Goal: Contribute content: Add original content to the website for others to see

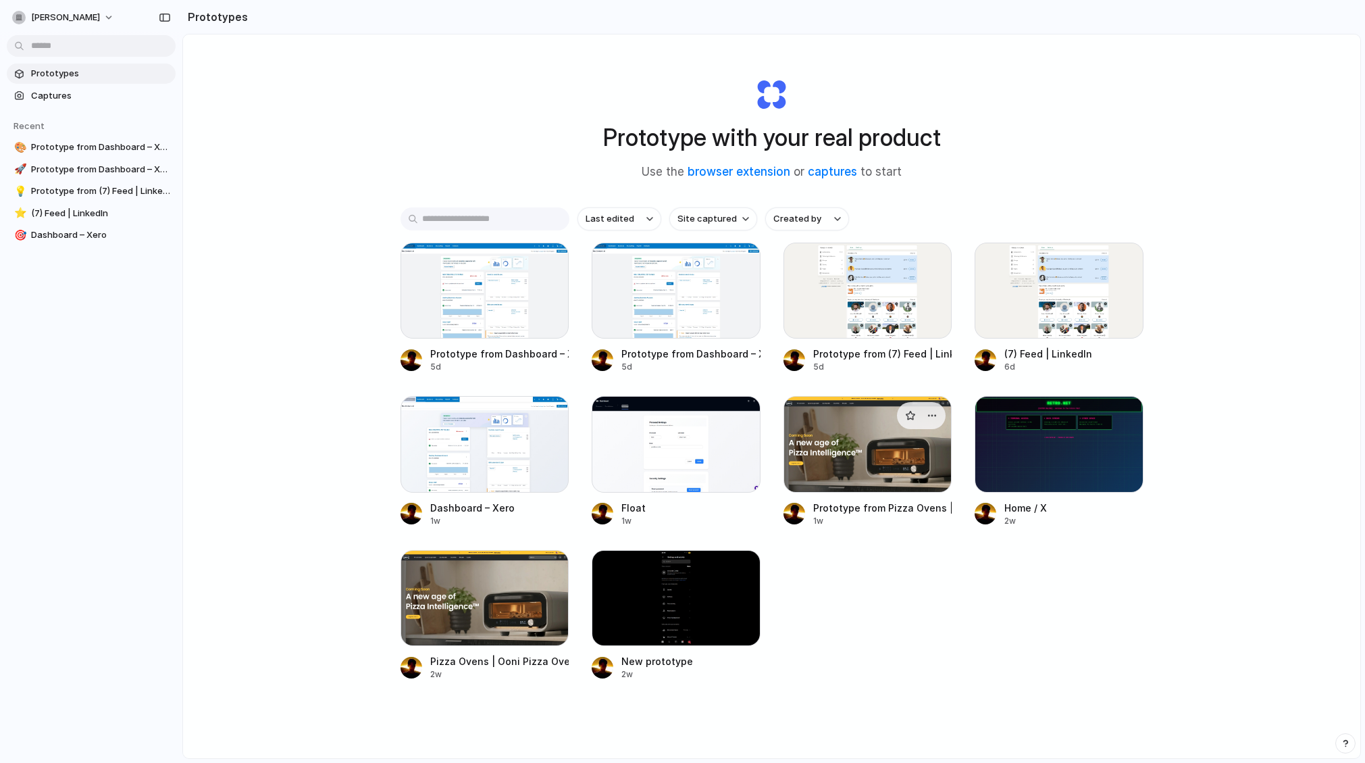
click at [844, 445] on div at bounding box center [868, 444] width 169 height 96
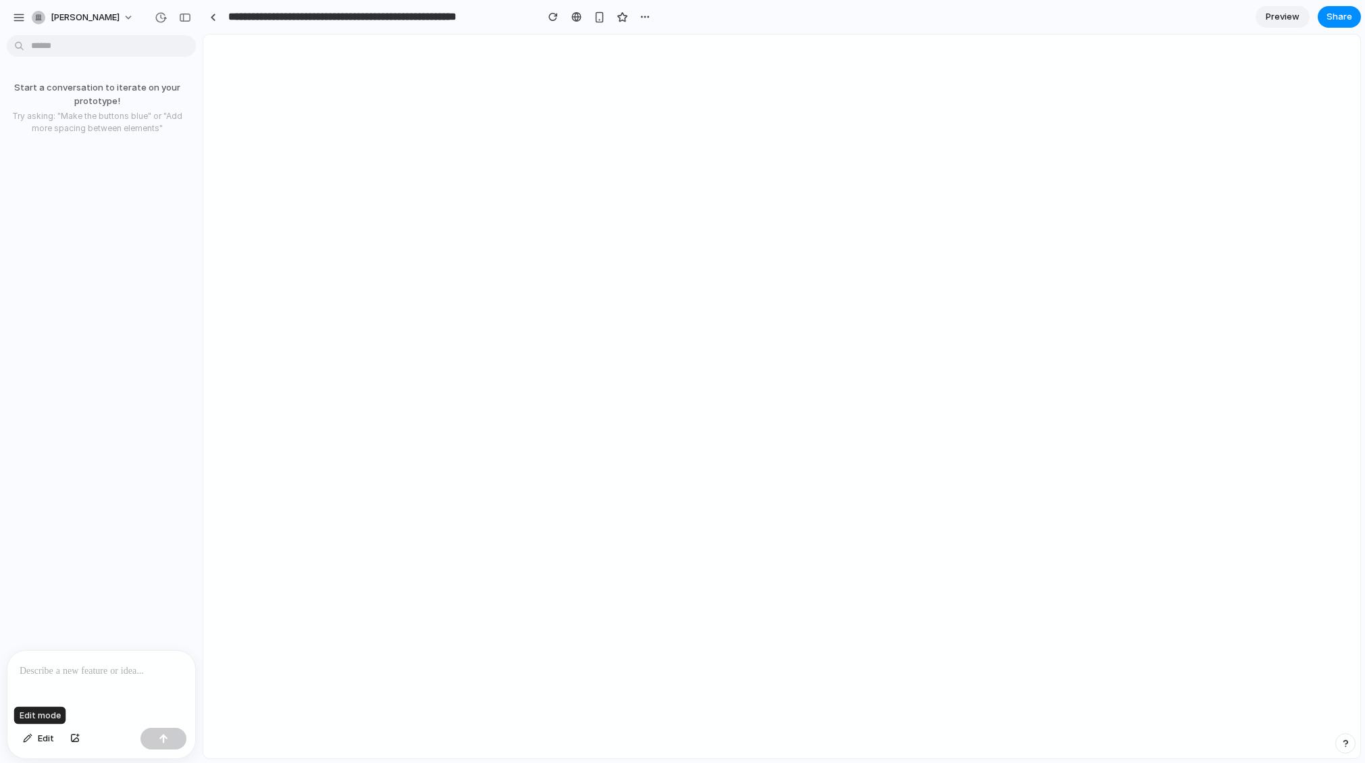
drag, startPoint x: 35, startPoint y: 731, endPoint x: 82, endPoint y: 715, distance: 49.4
click at [35, 731] on button "Edit" at bounding box center [38, 739] width 45 height 22
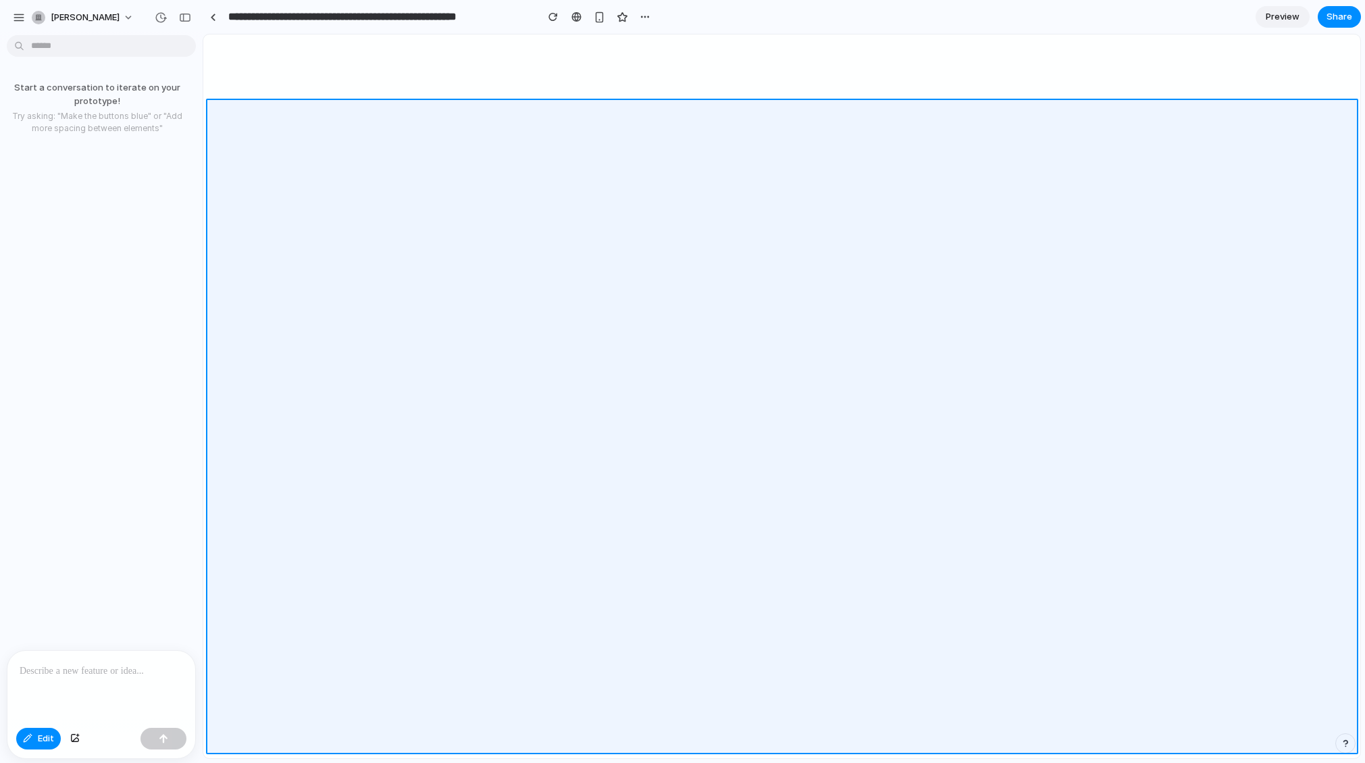
click at [395, 261] on div at bounding box center [782, 396] width 1157 height 723
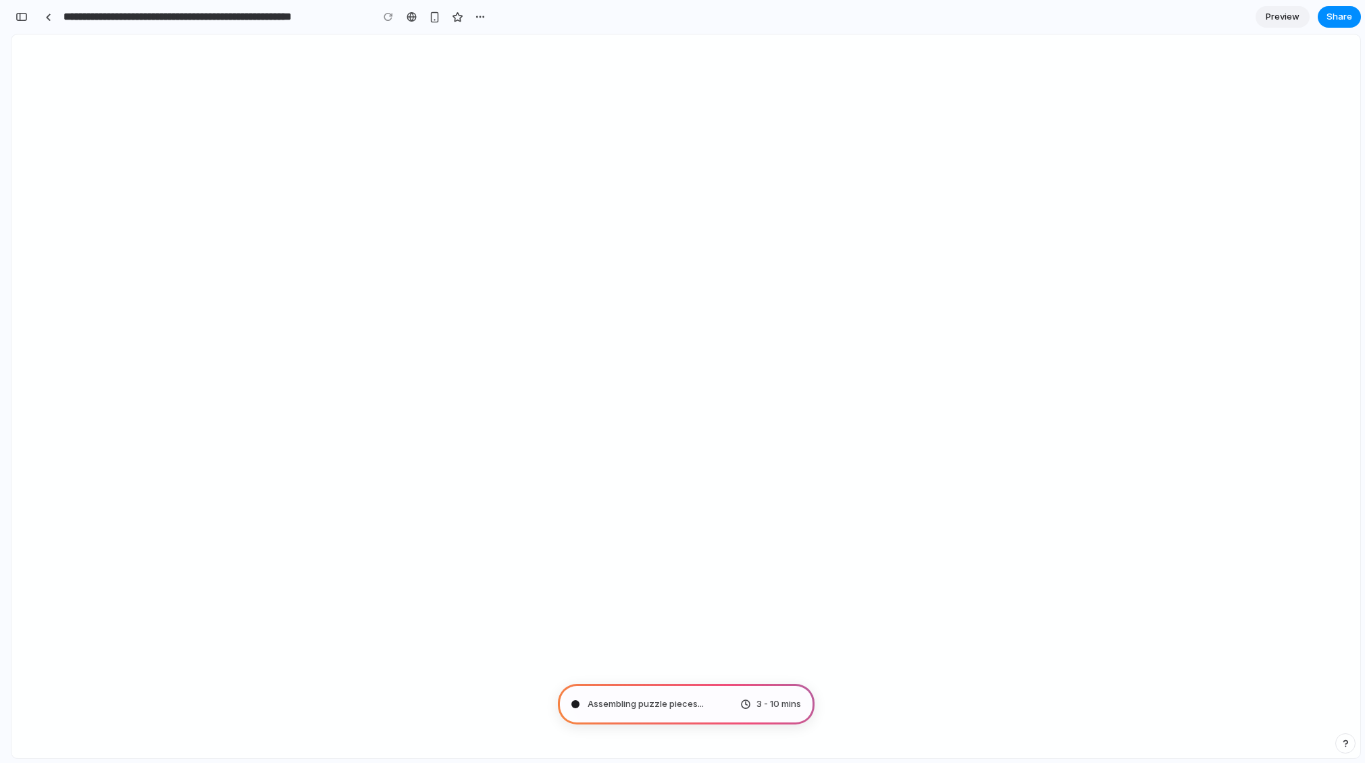
click at [678, 709] on span "Assembling puzzle pieces ..." at bounding box center [646, 704] width 116 height 14
drag, startPoint x: 678, startPoint y: 709, endPoint x: 665, endPoint y: 685, distance: 26.9
click at [678, 709] on span "Assembling puzzle pieces" at bounding box center [643, 704] width 110 height 14
click at [1272, 14] on span "Preview" at bounding box center [1283, 17] width 34 height 14
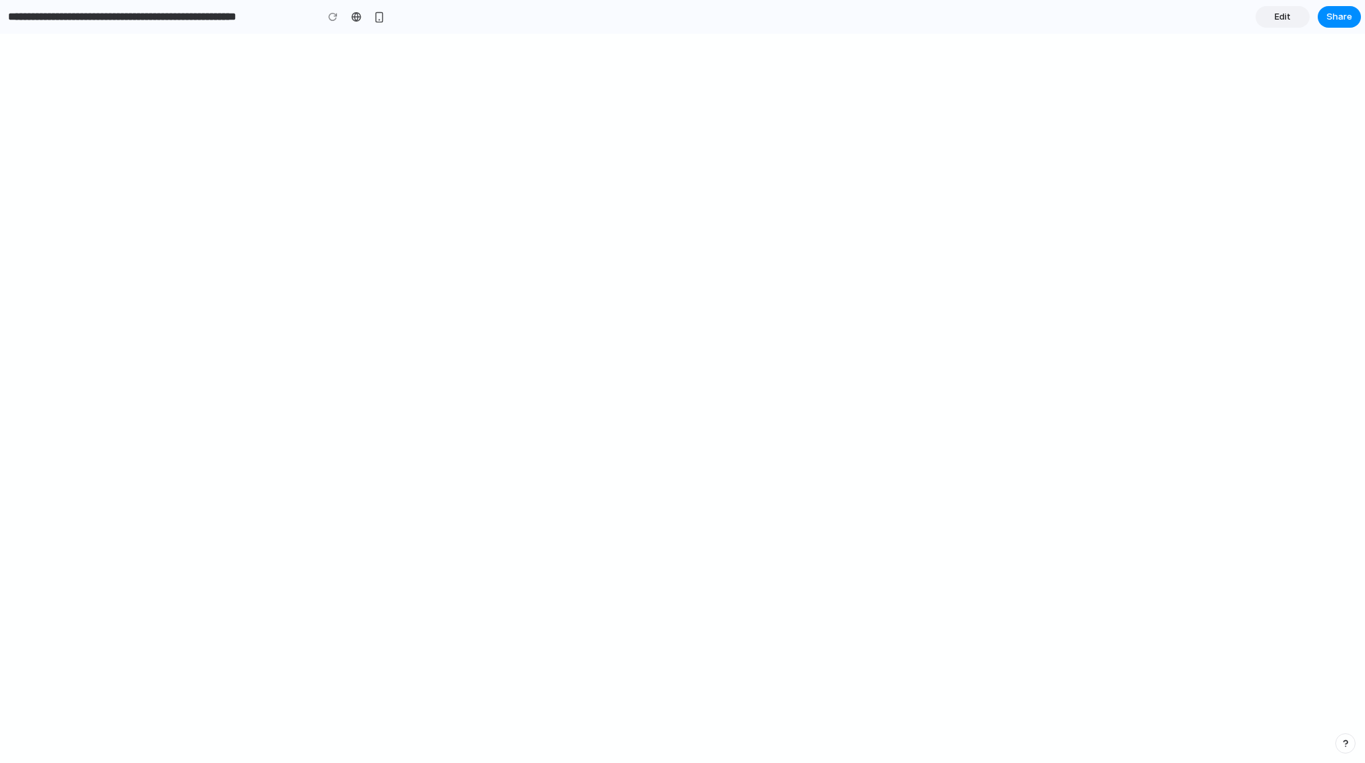
drag, startPoint x: 99, startPoint y: 34, endPoint x: -14, endPoint y: 39, distance: 112.9
click at [0, 39] on html "**********" at bounding box center [682, 381] width 1365 height 763
click at [1264, 19] on link "Edit" at bounding box center [1283, 17] width 54 height 22
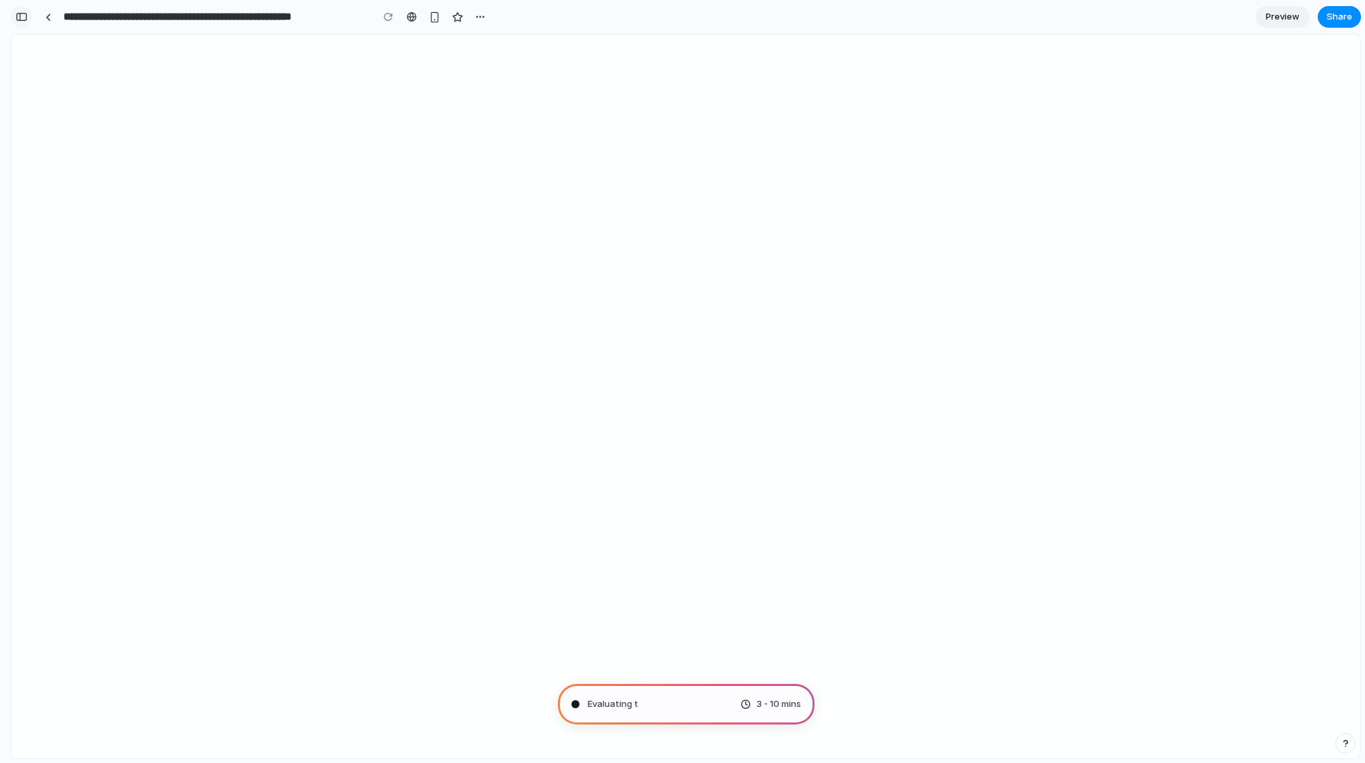
click at [29, 16] on button "button" at bounding box center [22, 17] width 22 height 22
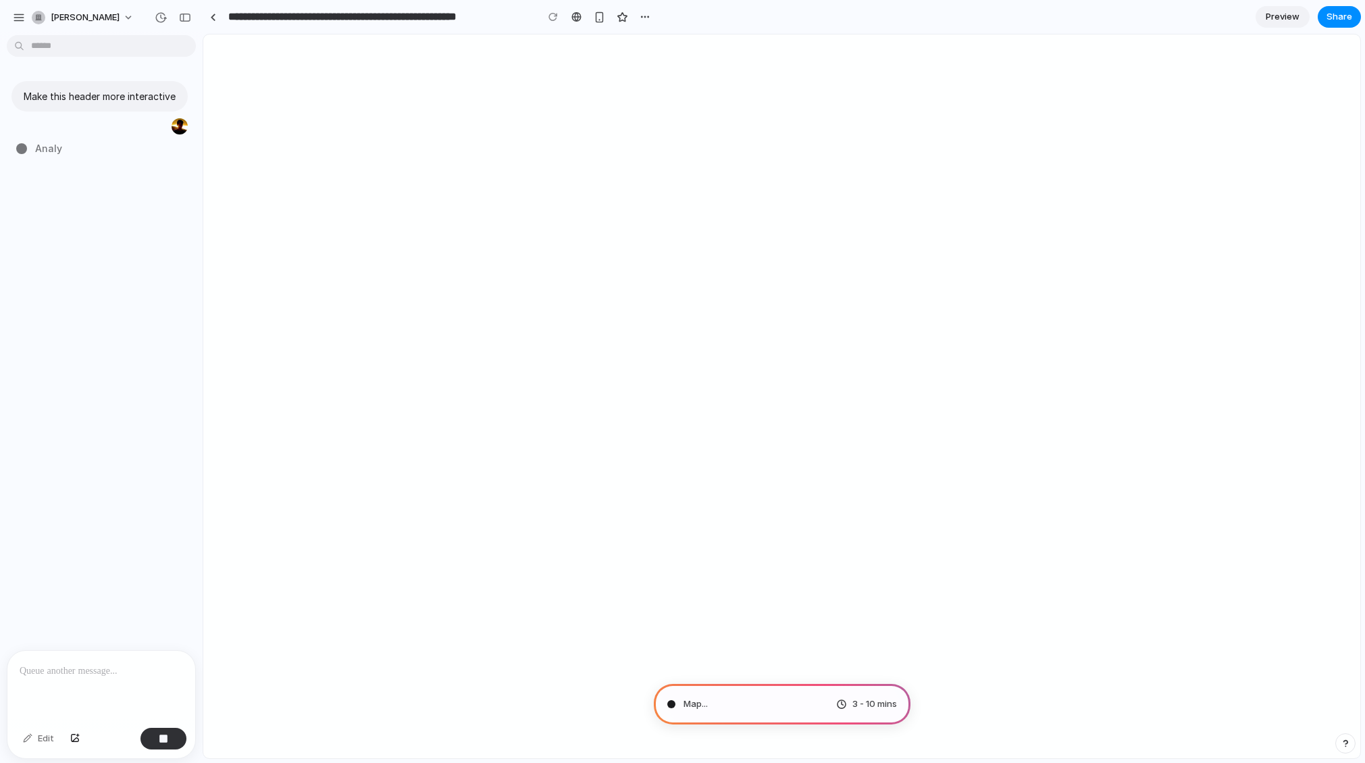
type input "**********"
click at [21, 20] on div "button" at bounding box center [19, 17] width 12 height 12
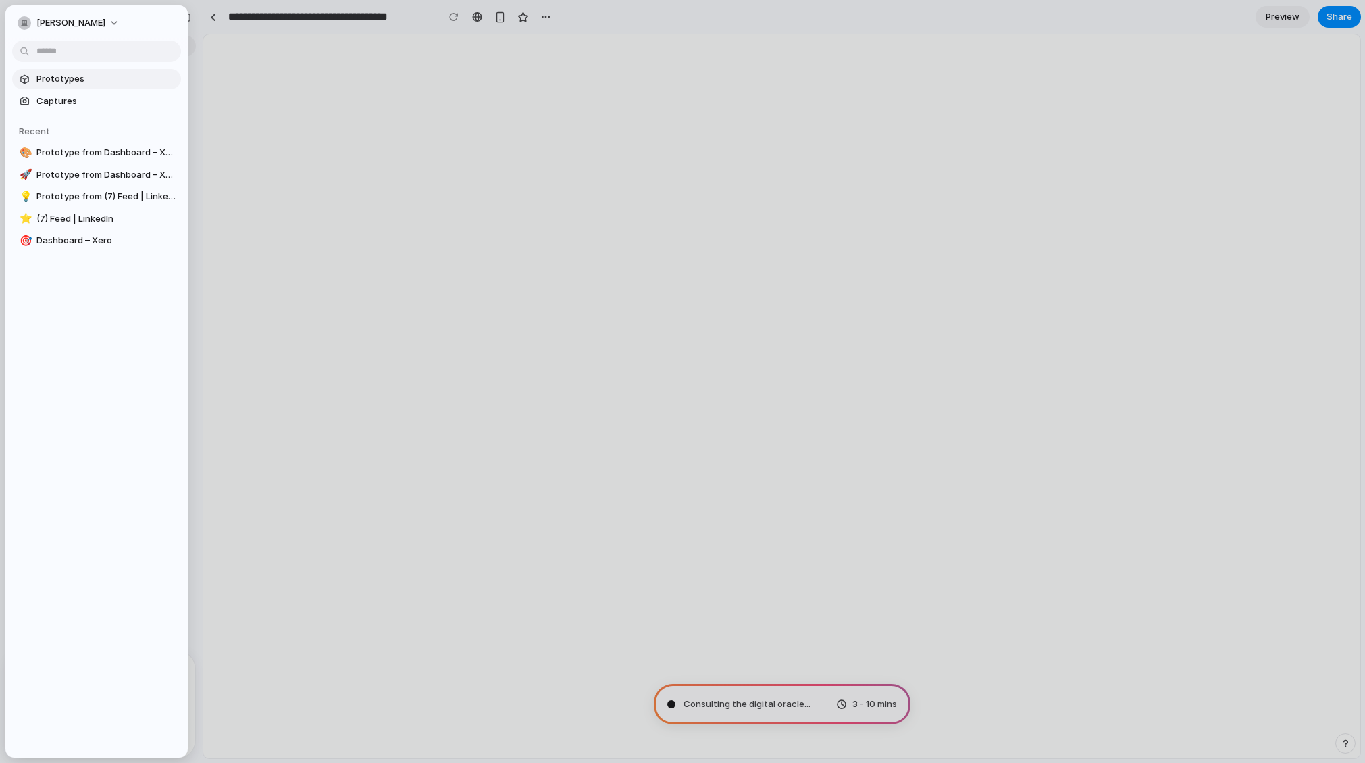
click at [66, 85] on link "Prototypes" at bounding box center [96, 79] width 169 height 20
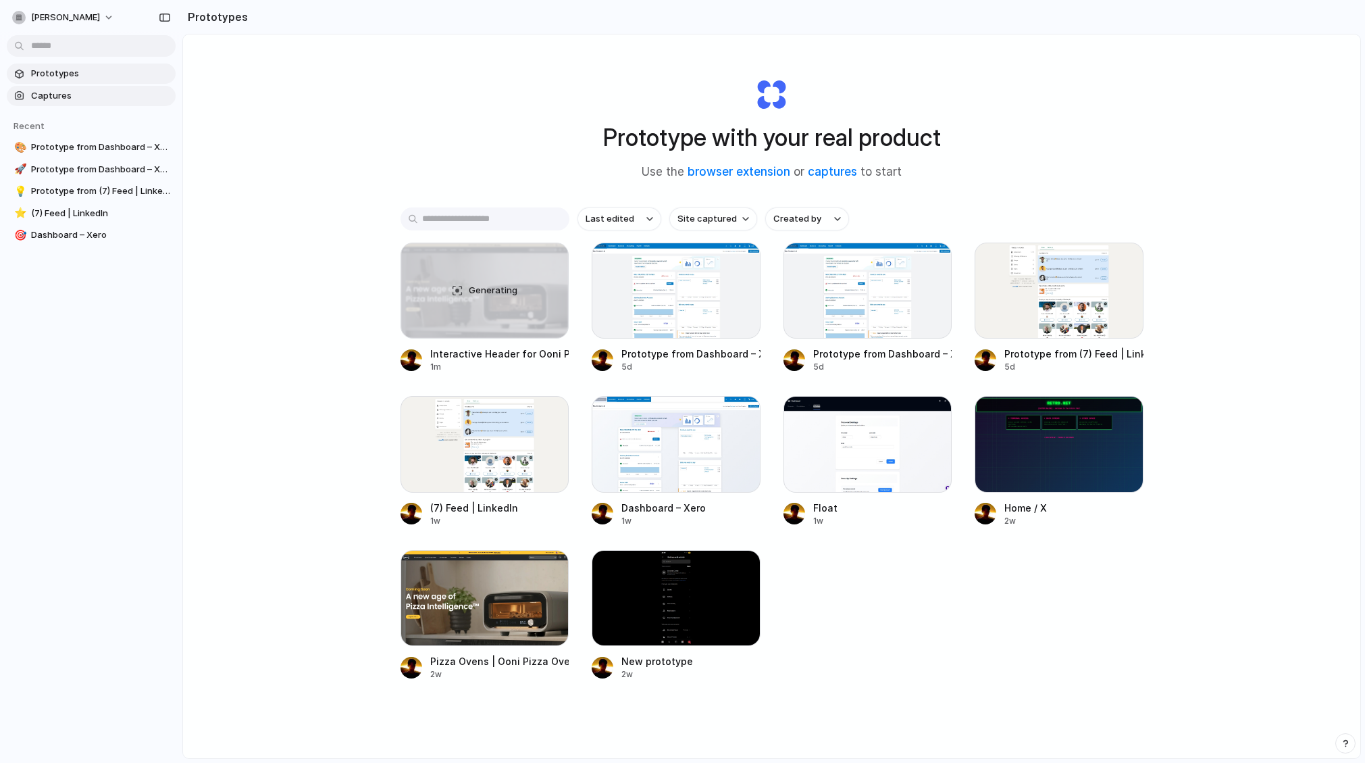
click at [52, 93] on span "Captures" at bounding box center [100, 96] width 139 height 14
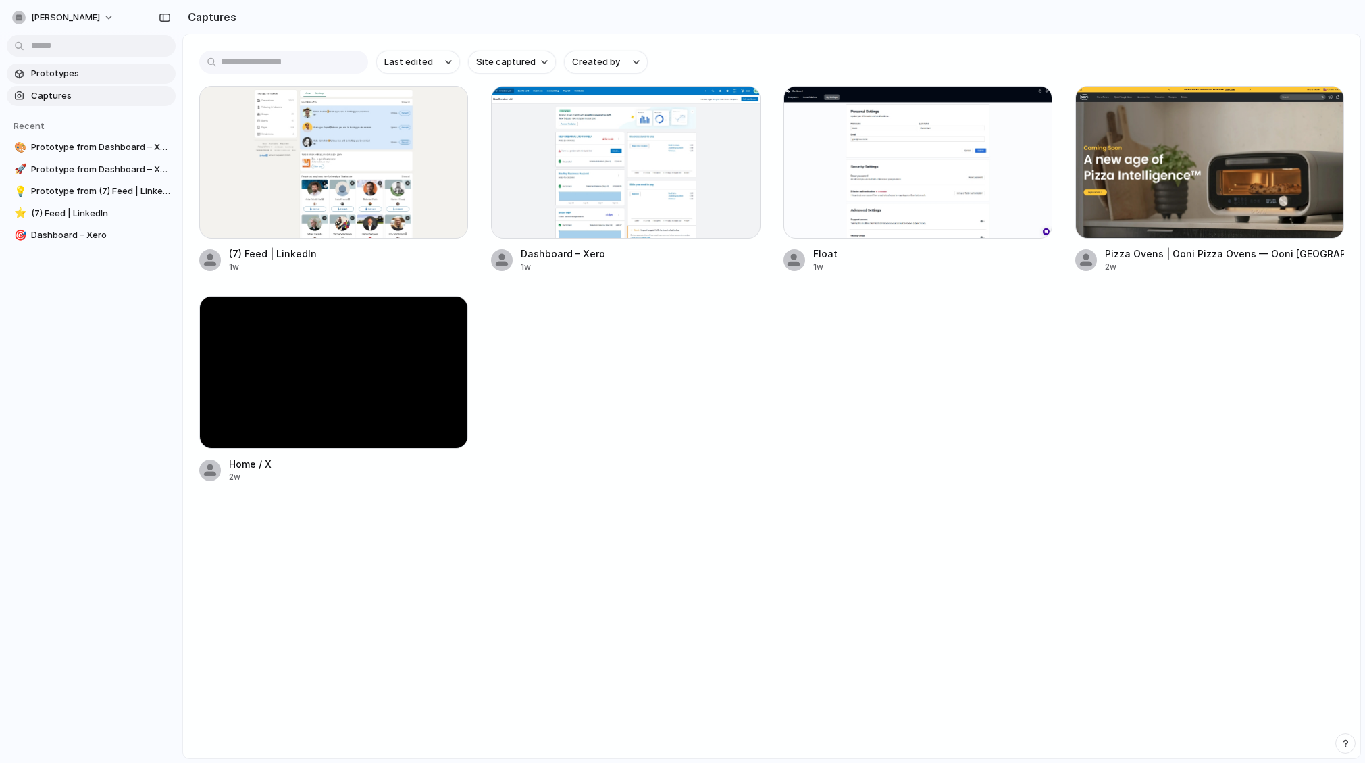
click at [69, 71] on span "Prototypes" at bounding box center [100, 74] width 139 height 14
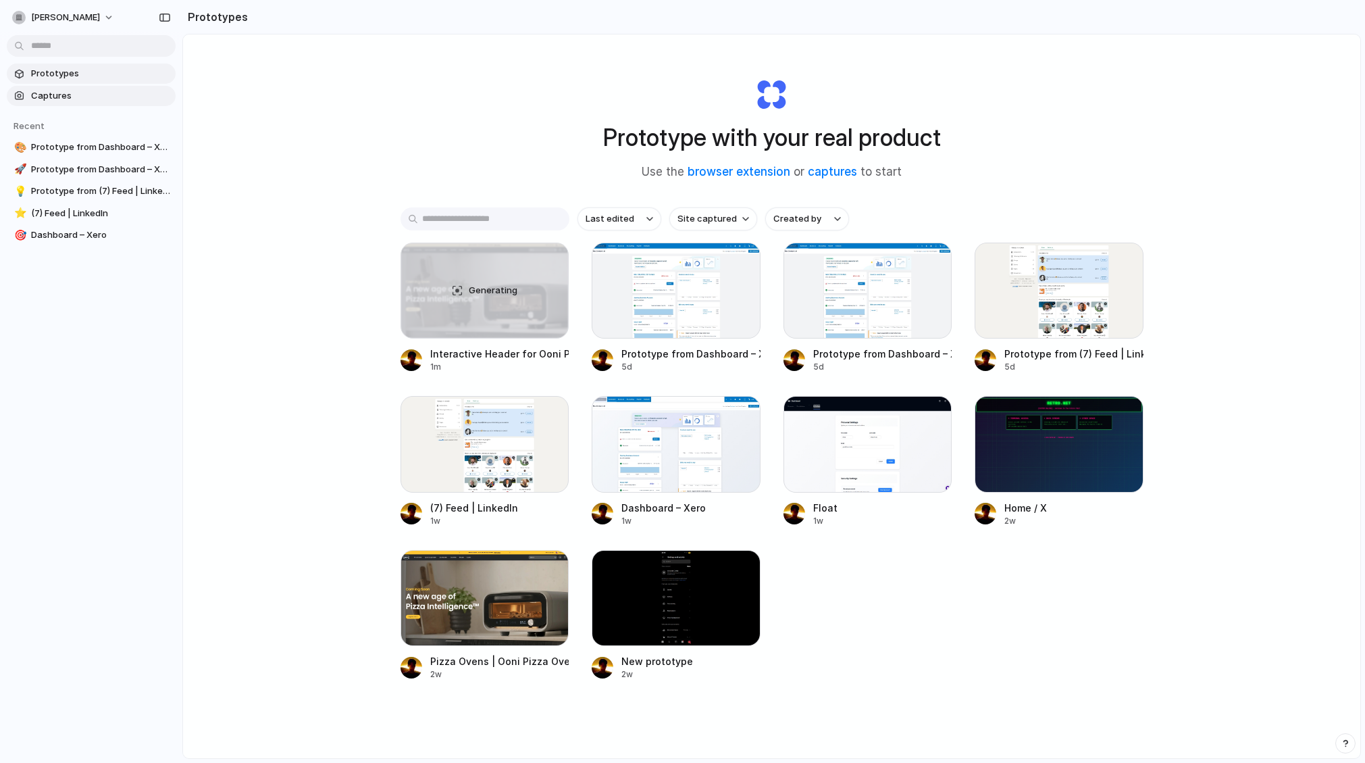
click at [78, 101] on span "Captures" at bounding box center [100, 96] width 139 height 14
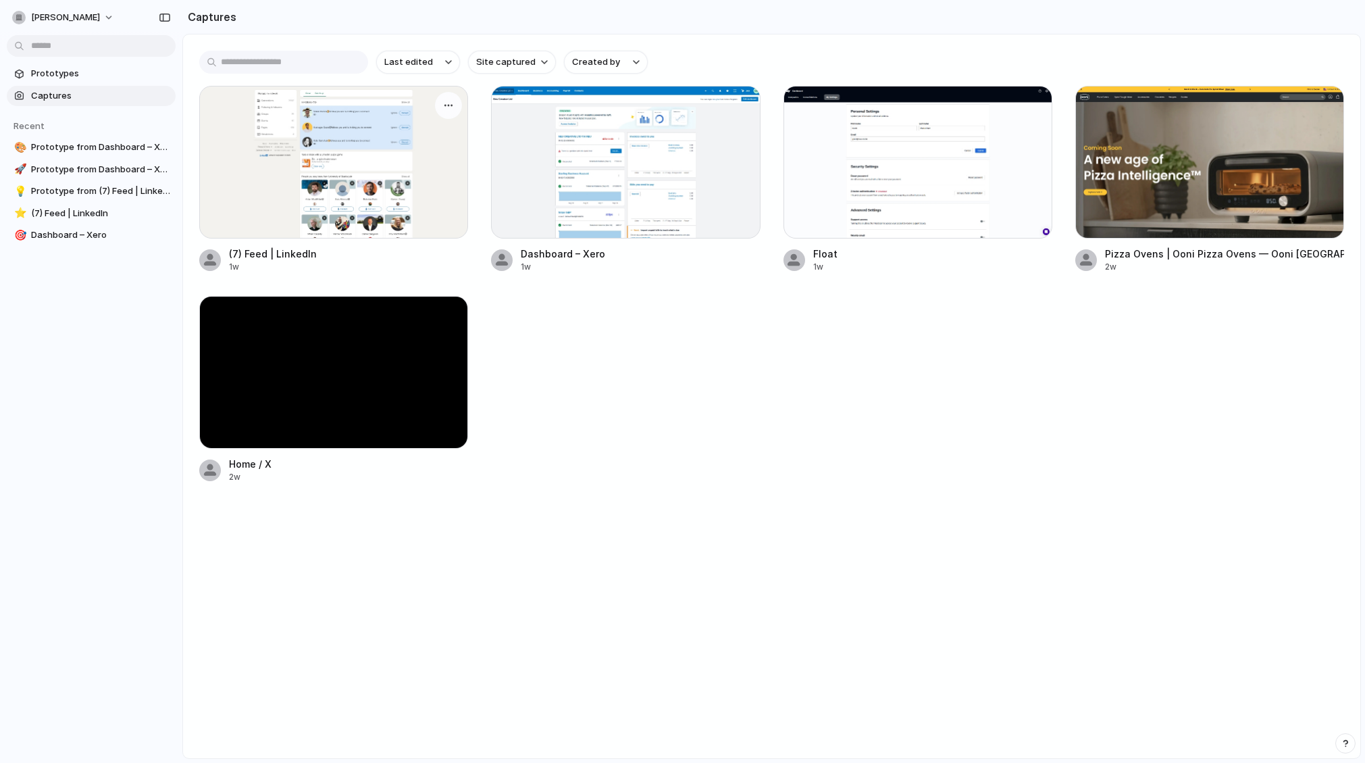
click at [414, 207] on div at bounding box center [333, 162] width 269 height 153
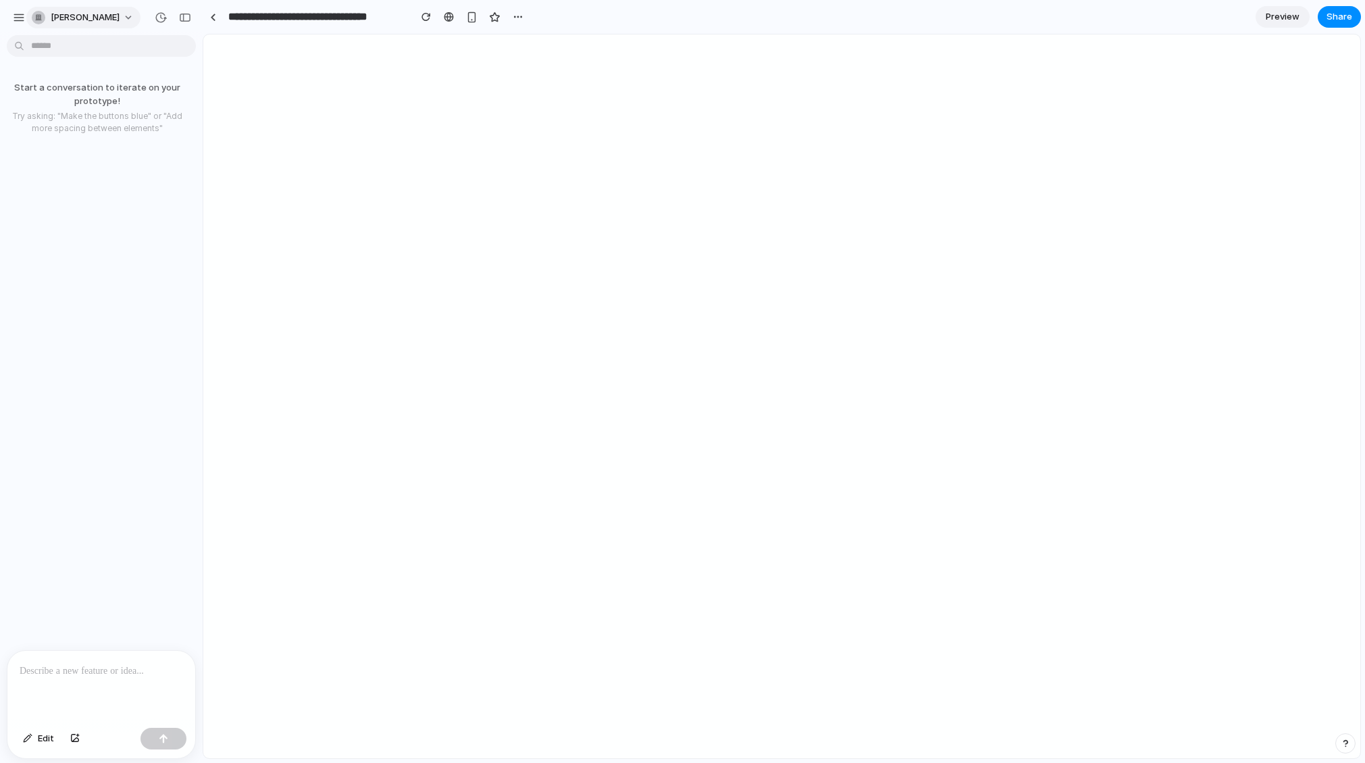
click at [78, 16] on span "[PERSON_NAME]" at bounding box center [85, 18] width 69 height 14
click at [15, 16] on div "Settings Invite members Change theme Sign out" at bounding box center [682, 381] width 1365 height 763
click at [91, 14] on span "[PERSON_NAME]" at bounding box center [85, 18] width 69 height 14
drag, startPoint x: 392, startPoint y: 127, endPoint x: 51, endPoint y: 4, distance: 362.7
click at [370, 122] on div "Settings Invite members Change theme Sign out" at bounding box center [682, 381] width 1365 height 763
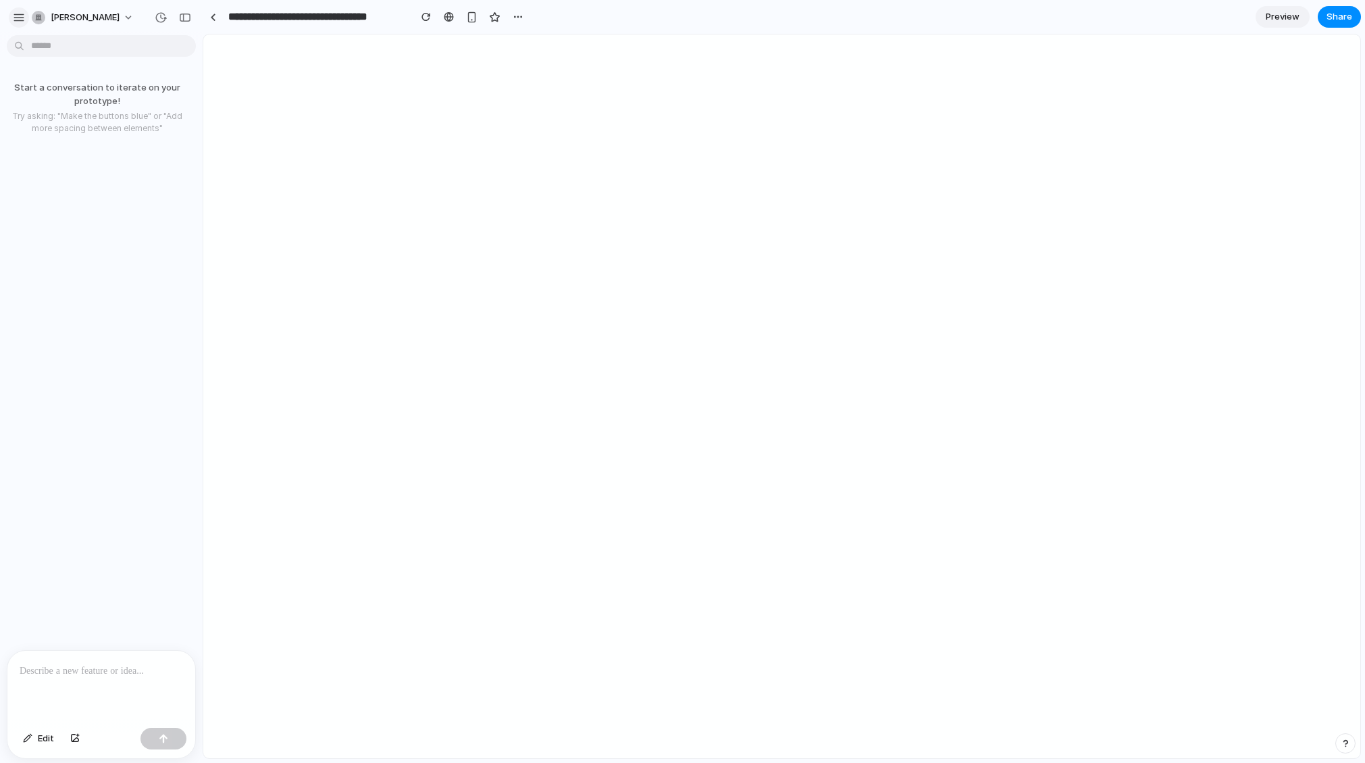
click at [12, 10] on button "button" at bounding box center [19, 17] width 20 height 20
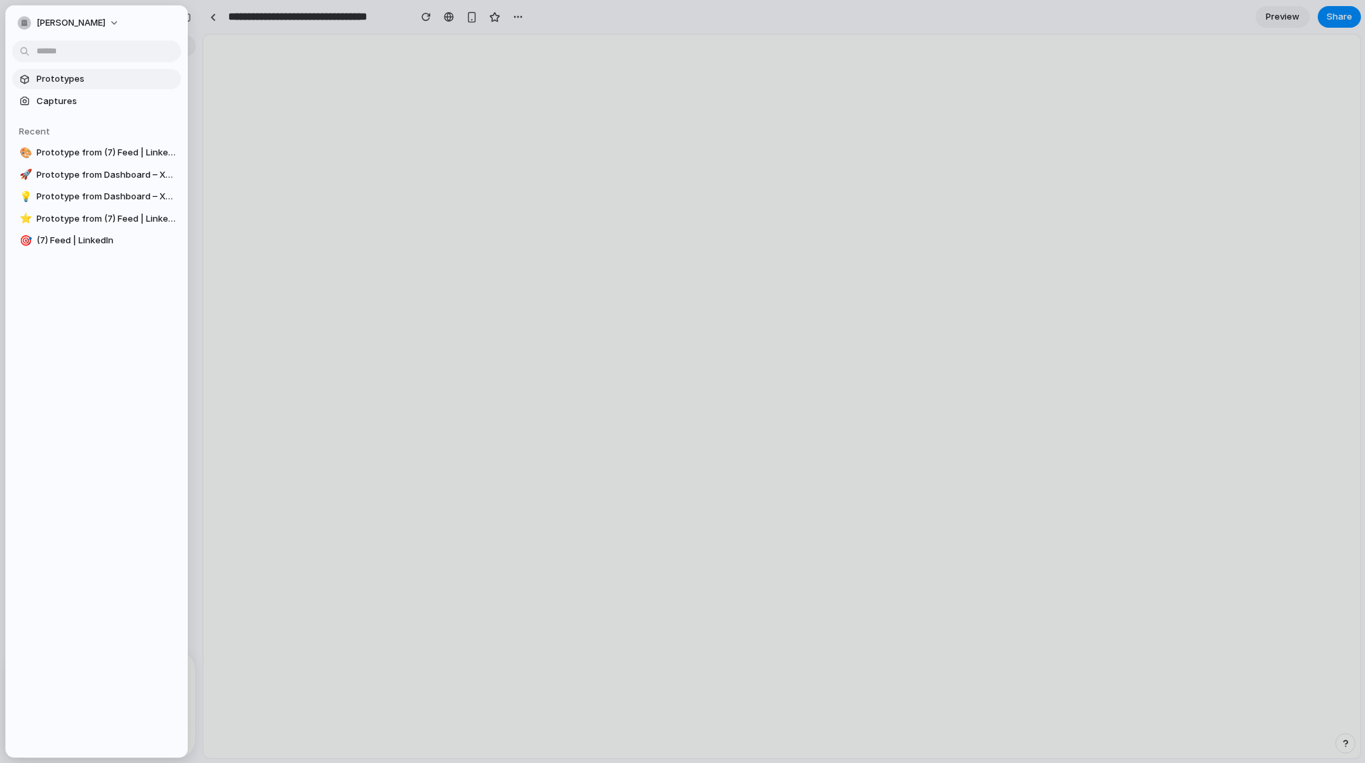
click at [57, 76] on span "Prototypes" at bounding box center [105, 79] width 139 height 14
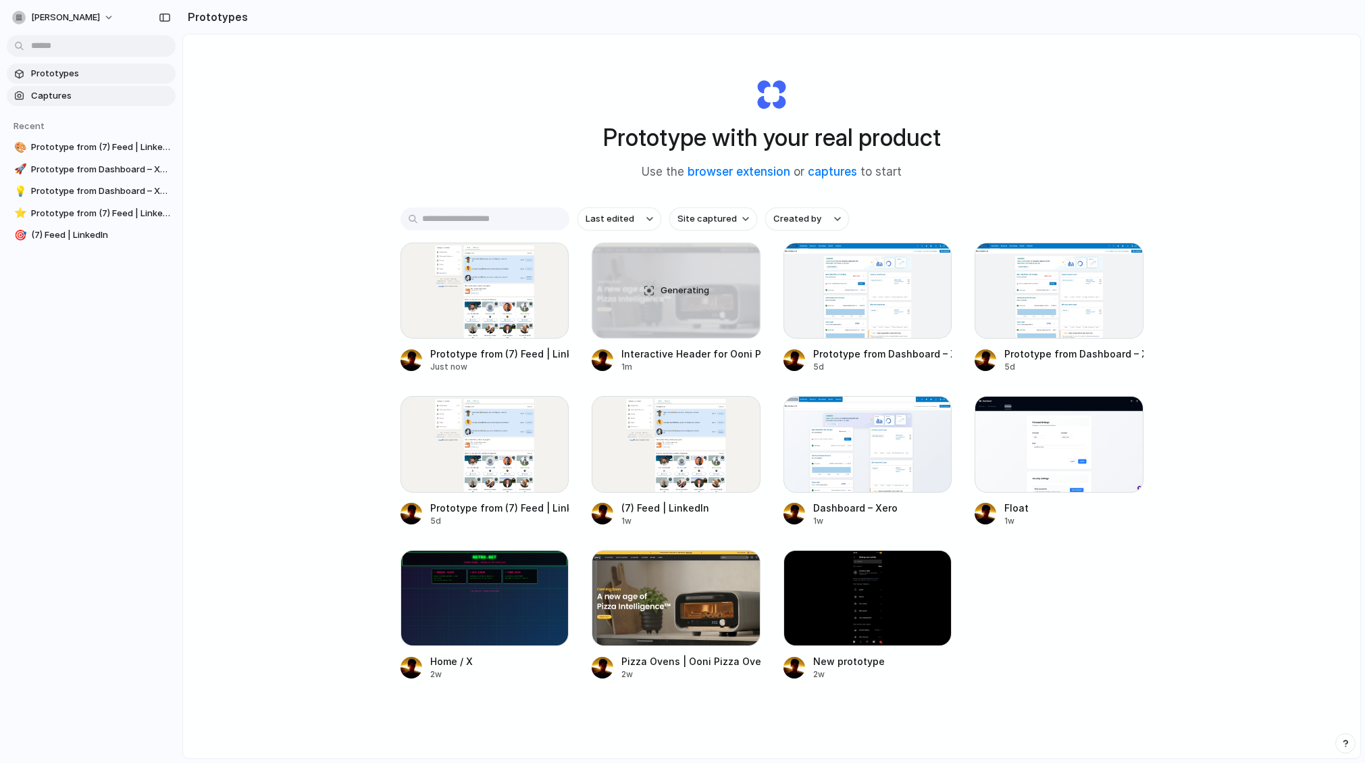
click at [66, 105] on link "Captures" at bounding box center [91, 96] width 169 height 20
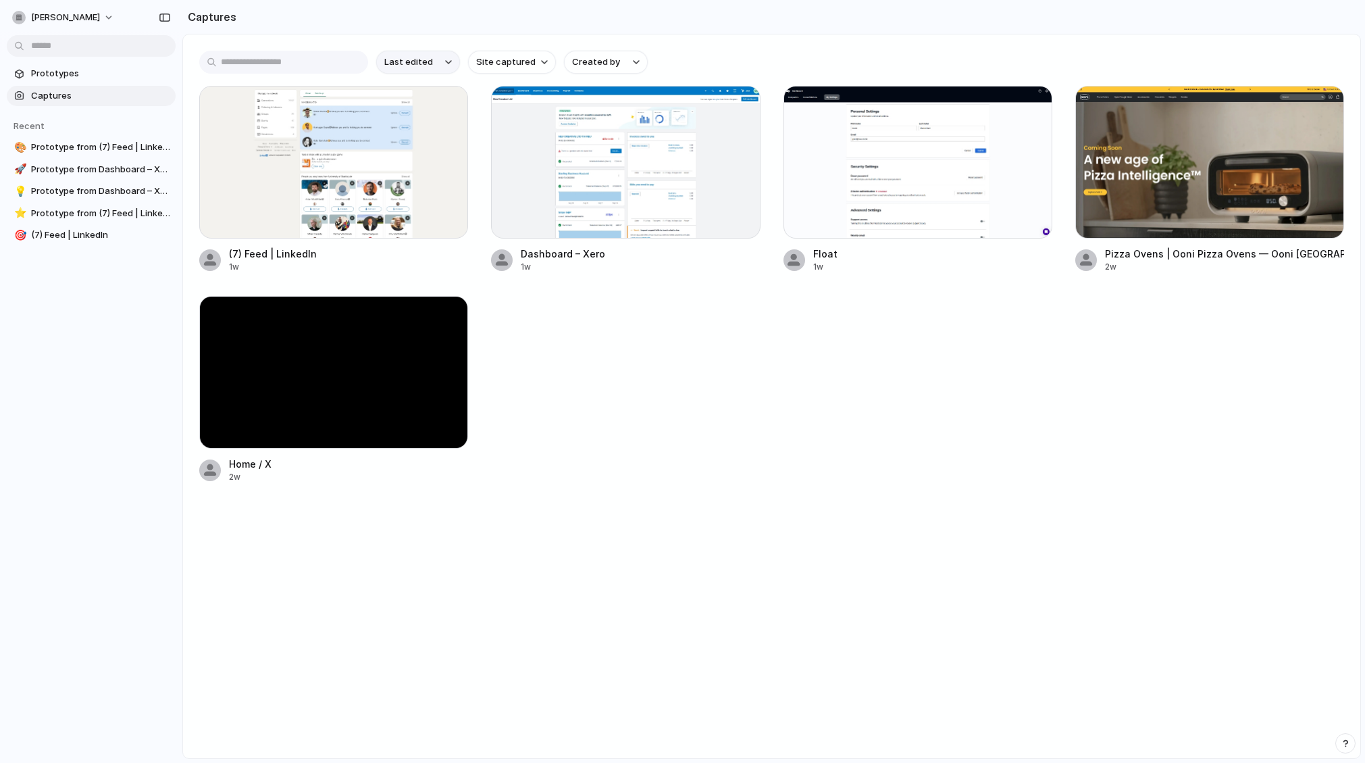
click at [434, 57] on button "Last edited" at bounding box center [418, 62] width 84 height 23
drag, startPoint x: 924, startPoint y: 40, endPoint x: 1051, endPoint y: 116, distance: 147.8
click at [928, 44] on div "Last edited Last created Alphabetical" at bounding box center [682, 381] width 1365 height 763
click at [950, 156] on div at bounding box center [918, 162] width 269 height 153
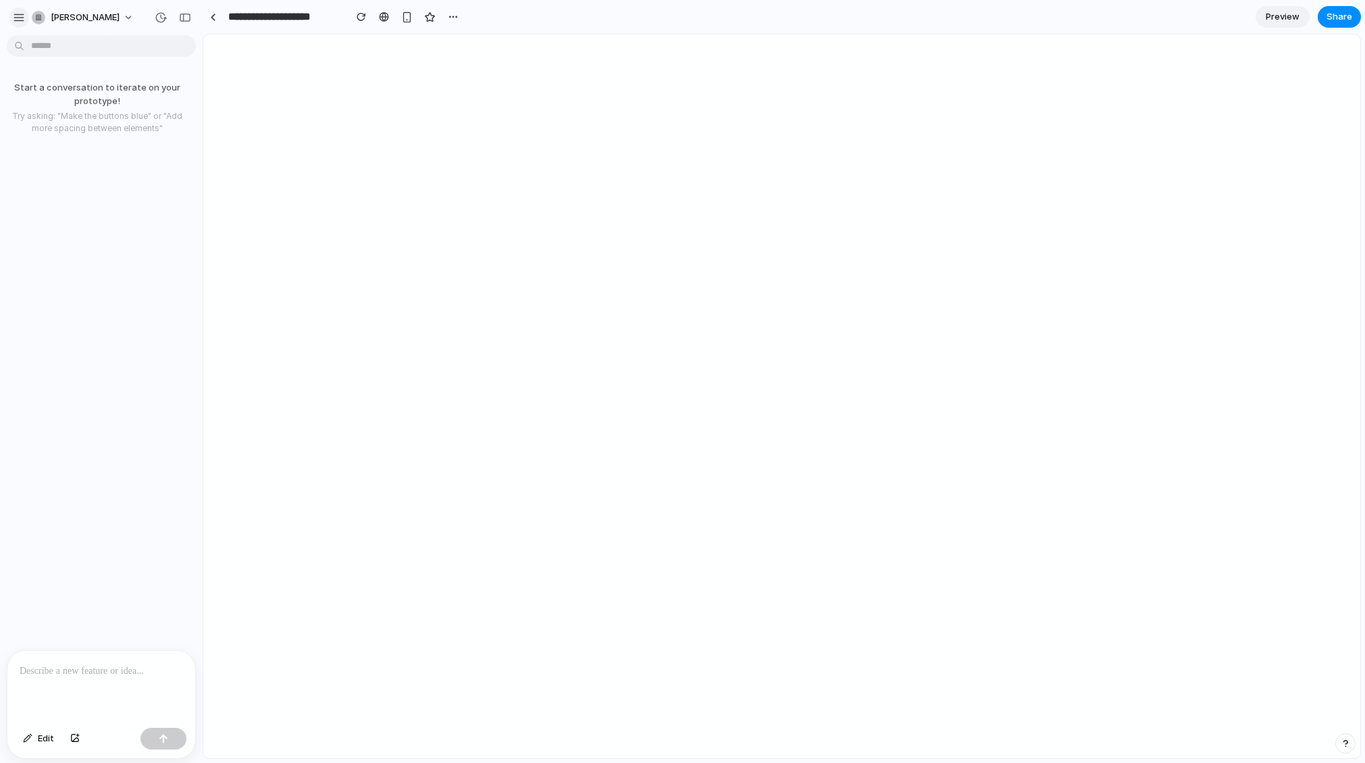
click at [25, 18] on button "button" at bounding box center [19, 17] width 20 height 20
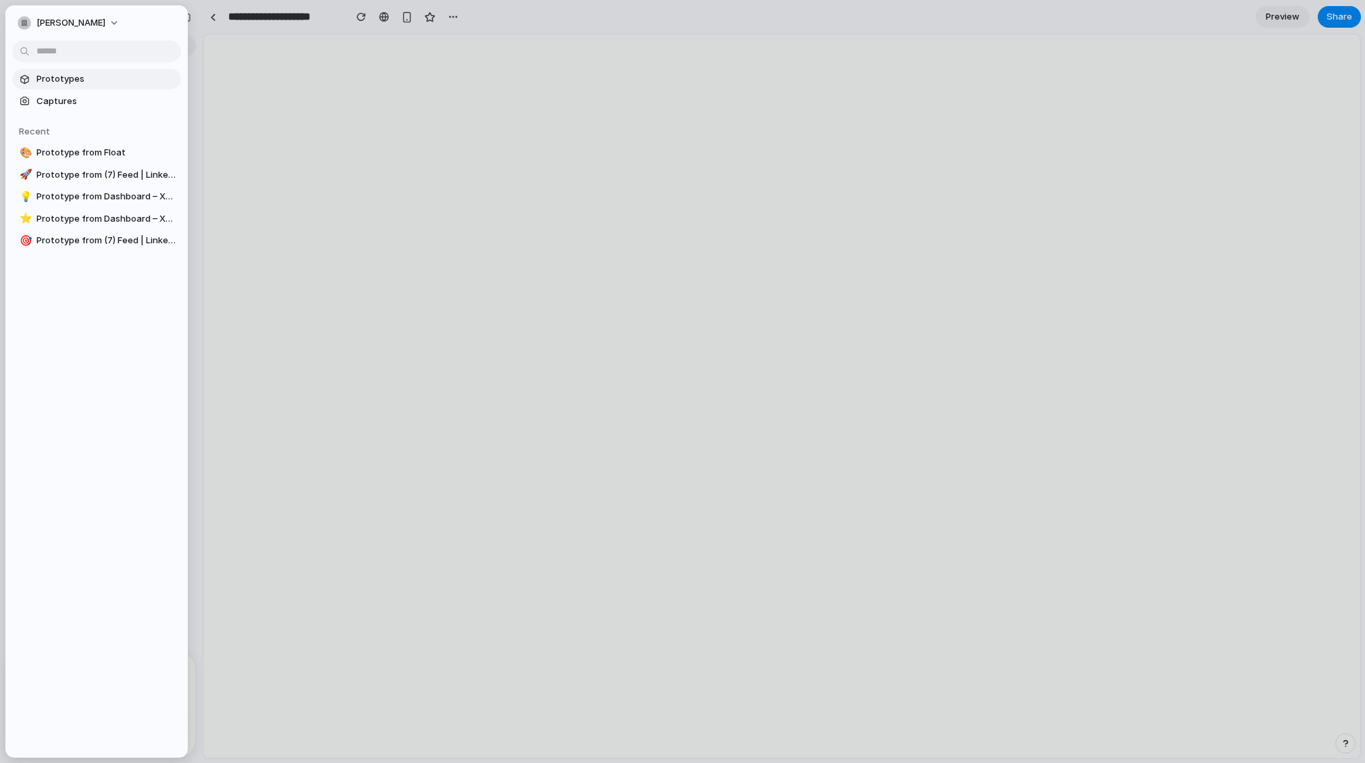
click at [66, 80] on span "Prototypes" at bounding box center [105, 79] width 139 height 14
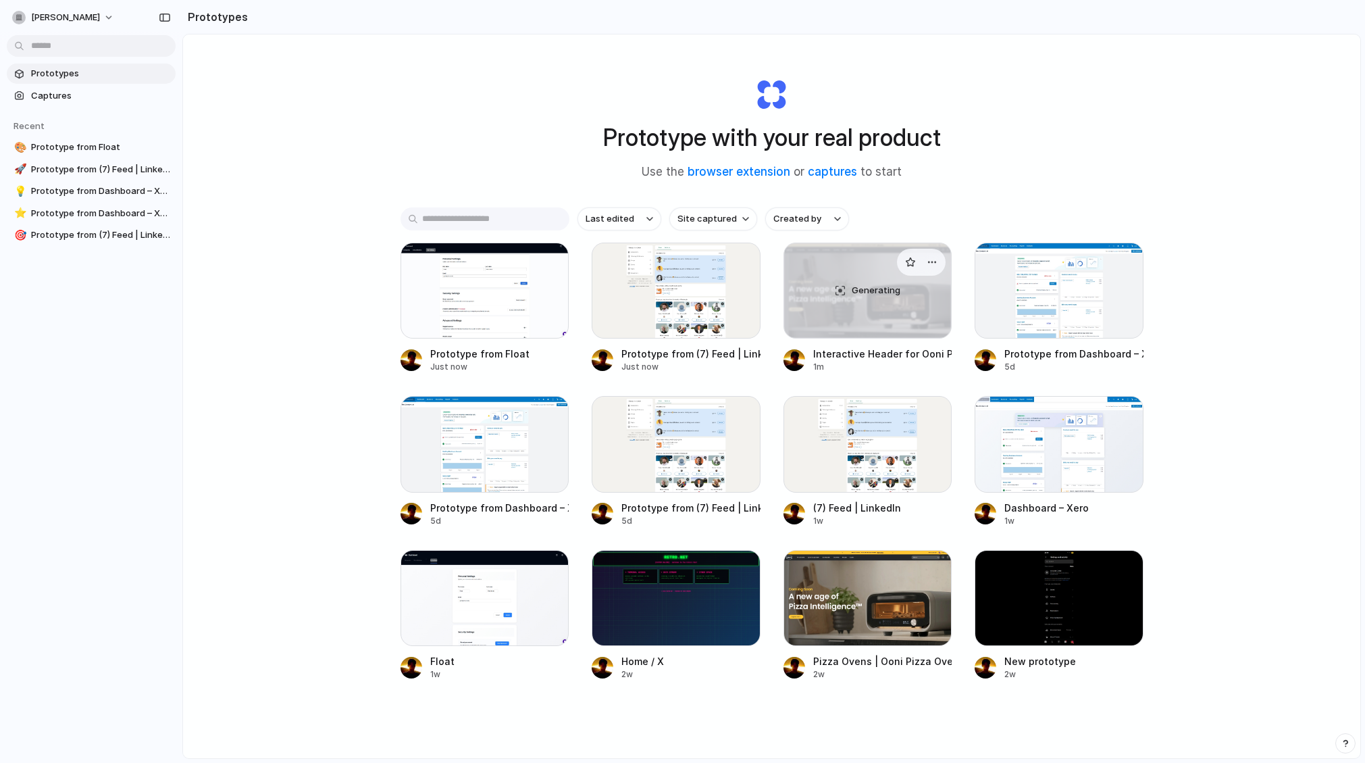
drag, startPoint x: 868, startPoint y: 311, endPoint x: 871, endPoint y: 276, distance: 34.6
click at [871, 276] on div "Generating" at bounding box center [868, 290] width 168 height 95
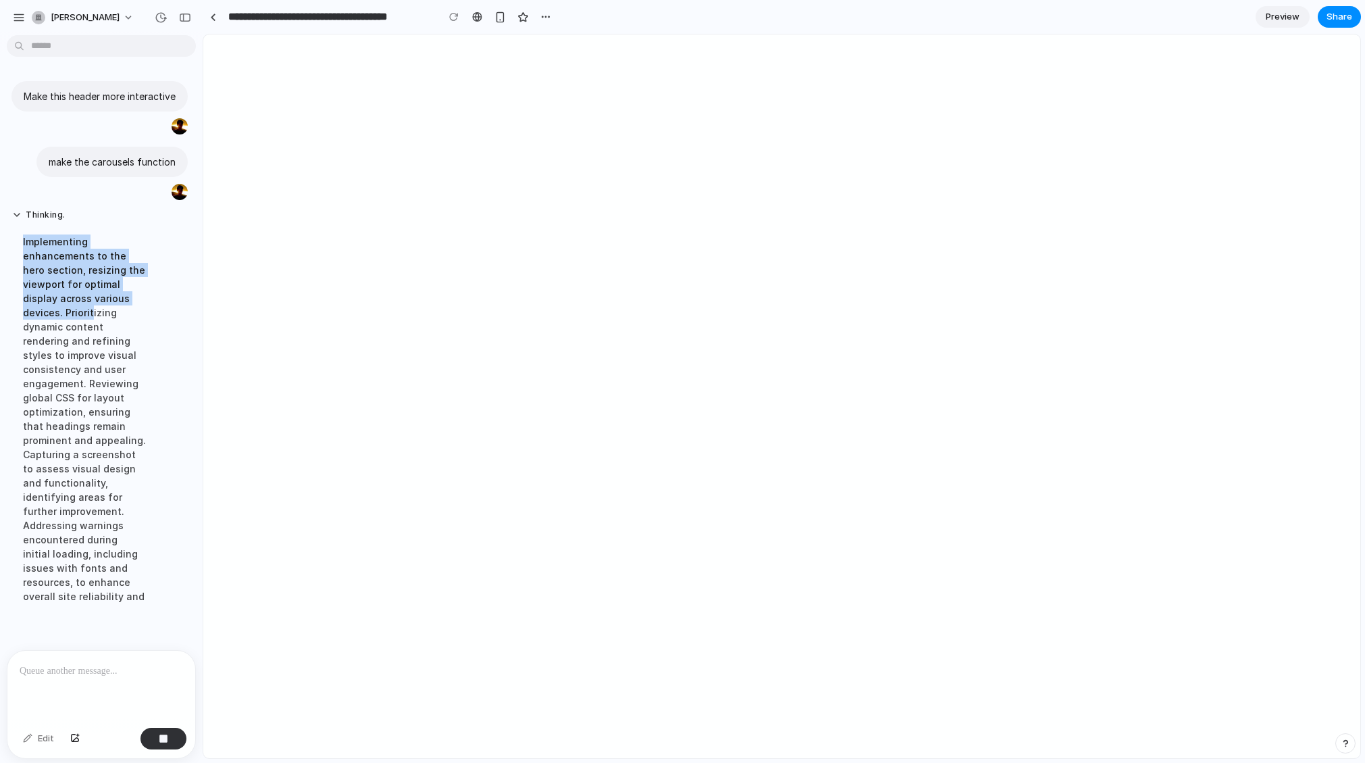
scroll to position [6, 0]
drag, startPoint x: 87, startPoint y: 264, endPoint x: 93, endPoint y: 323, distance: 59.0
click at [93, 323] on div "Implementing enhancements to the hero section, resizing the viewport for optima…" at bounding box center [84, 418] width 145 height 385
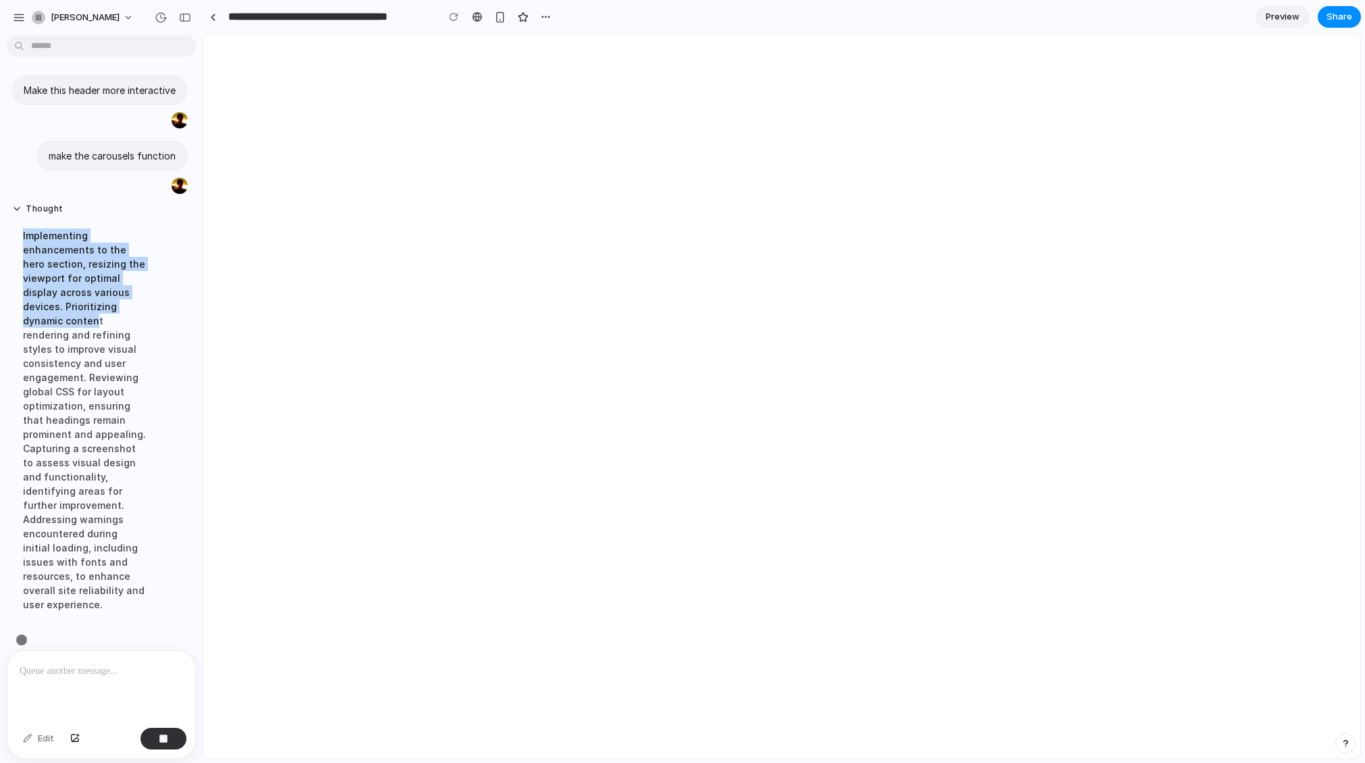
click at [93, 323] on div "Implementing enhancements to the hero section, resizing the viewport for optima…" at bounding box center [84, 419] width 145 height 399
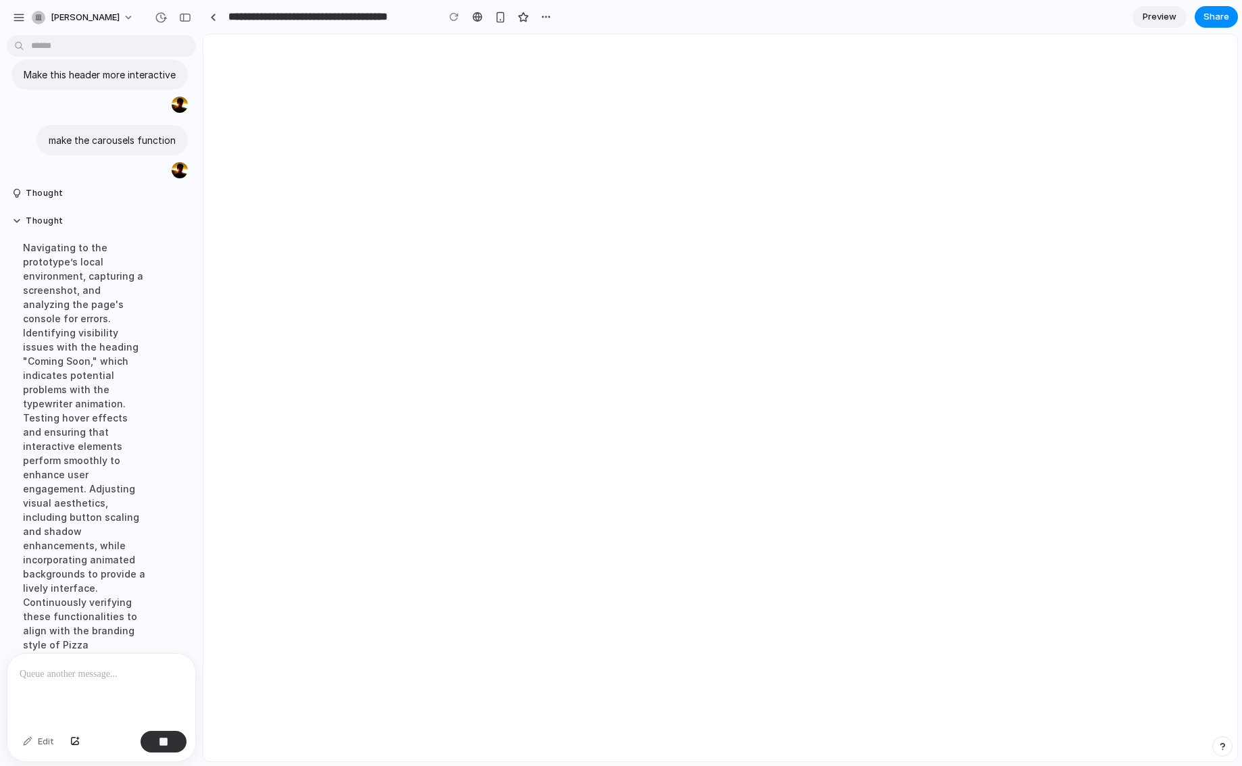
scroll to position [0, 0]
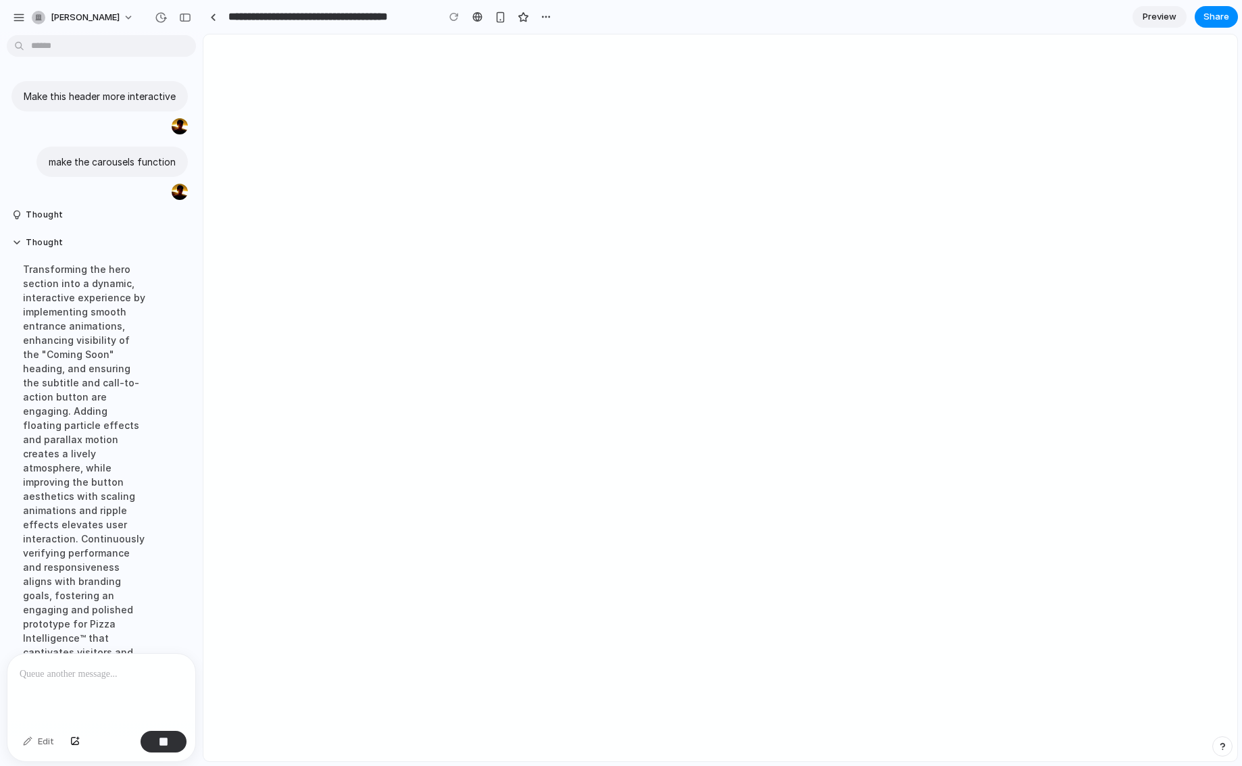
type input "**********"
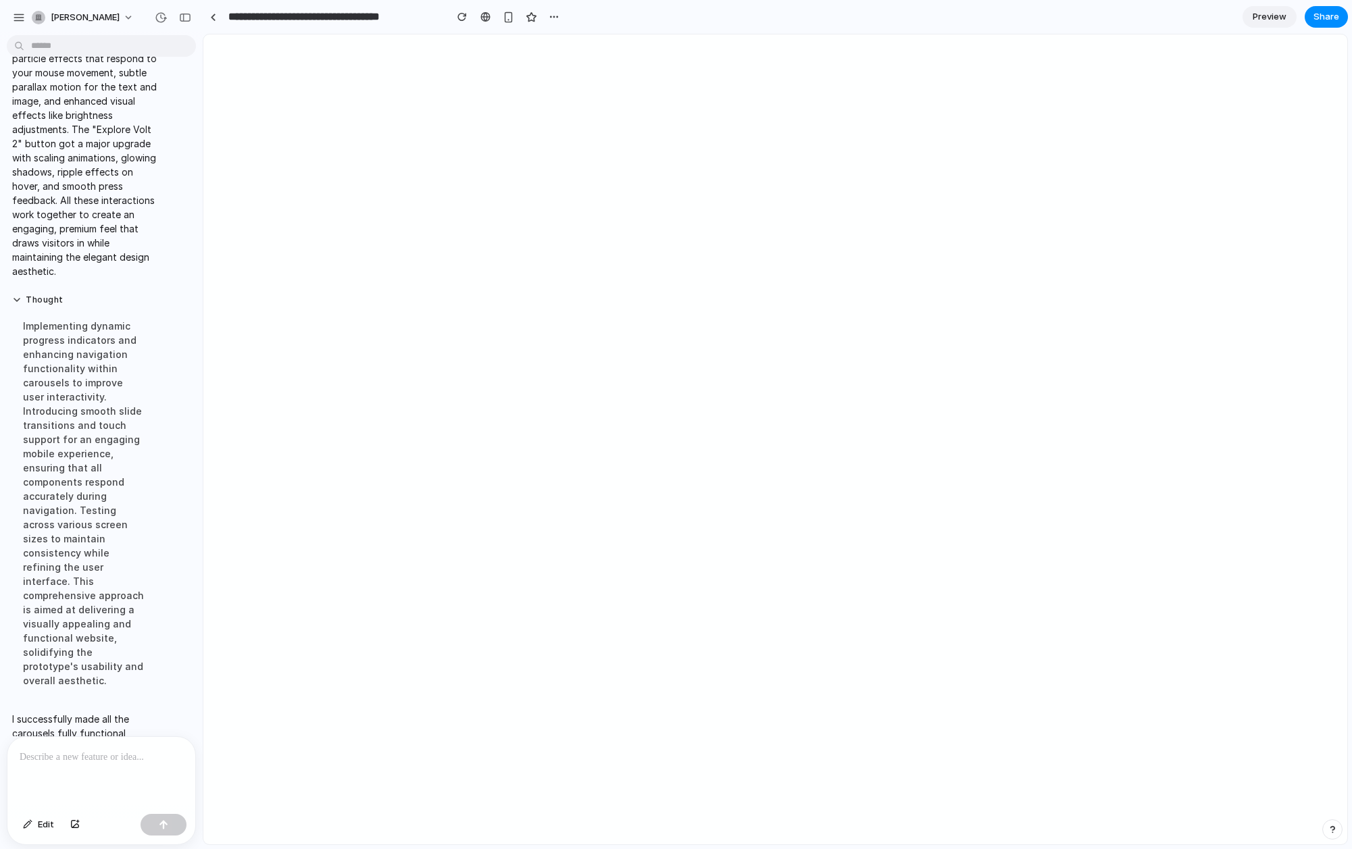
scroll to position [728, 0]
